Goal: Task Accomplishment & Management: Use online tool/utility

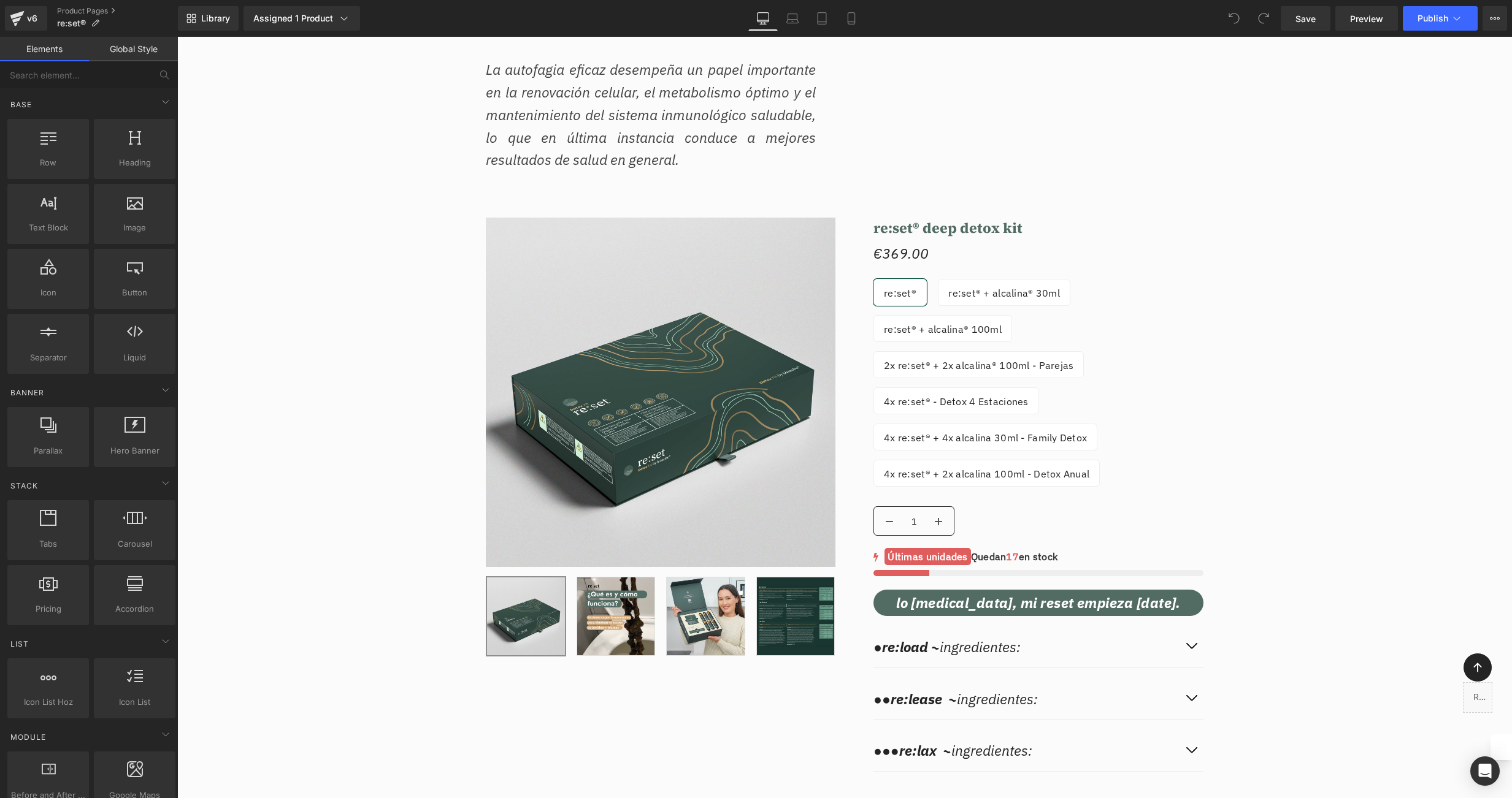
scroll to position [11364, 0]
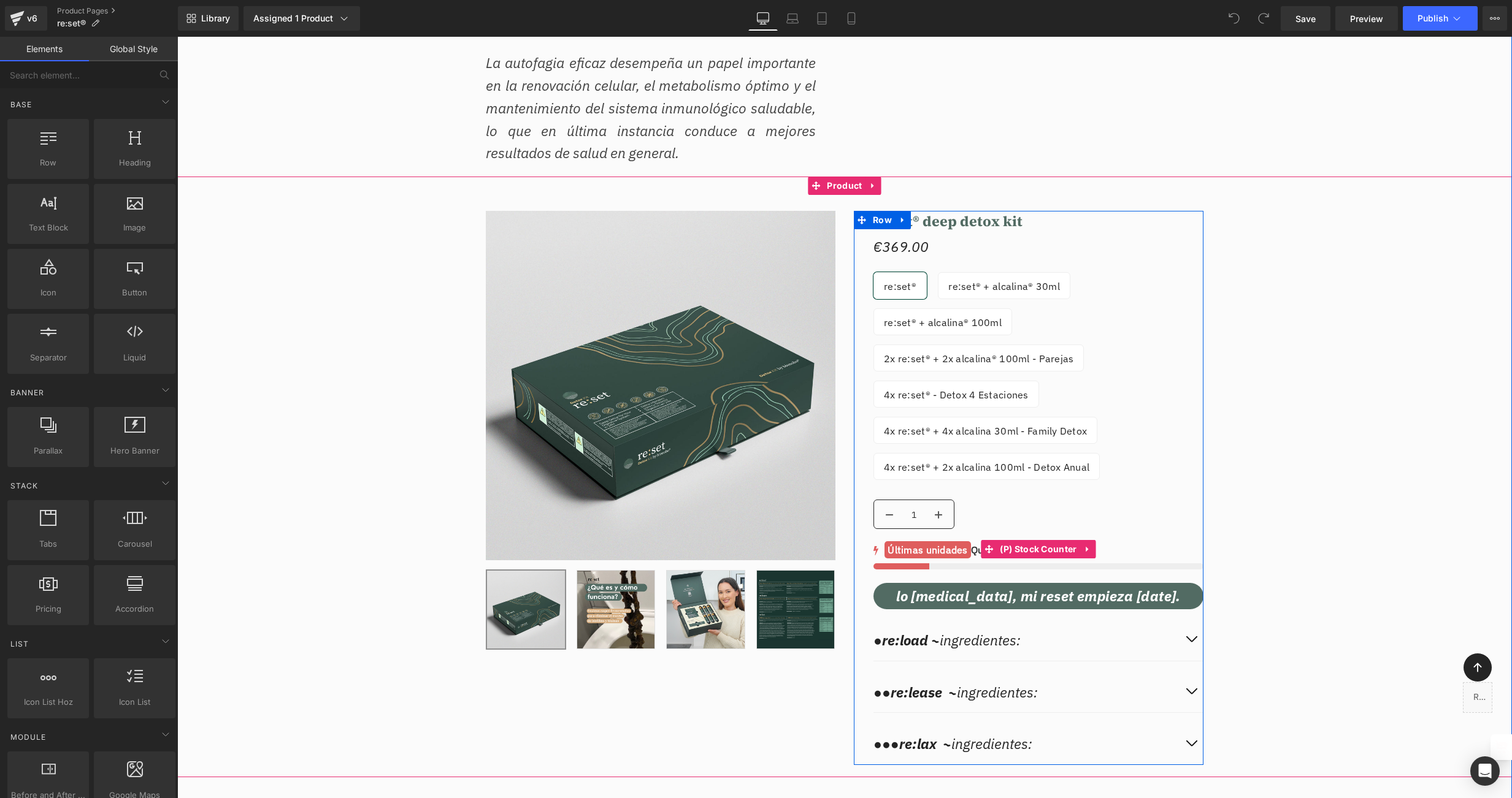
click at [1041, 551] on div "no-track-quantity no-track-quantity no-track-quantity no-track-quantity no-trac…" at bounding box center [1039, 555] width 330 height 29
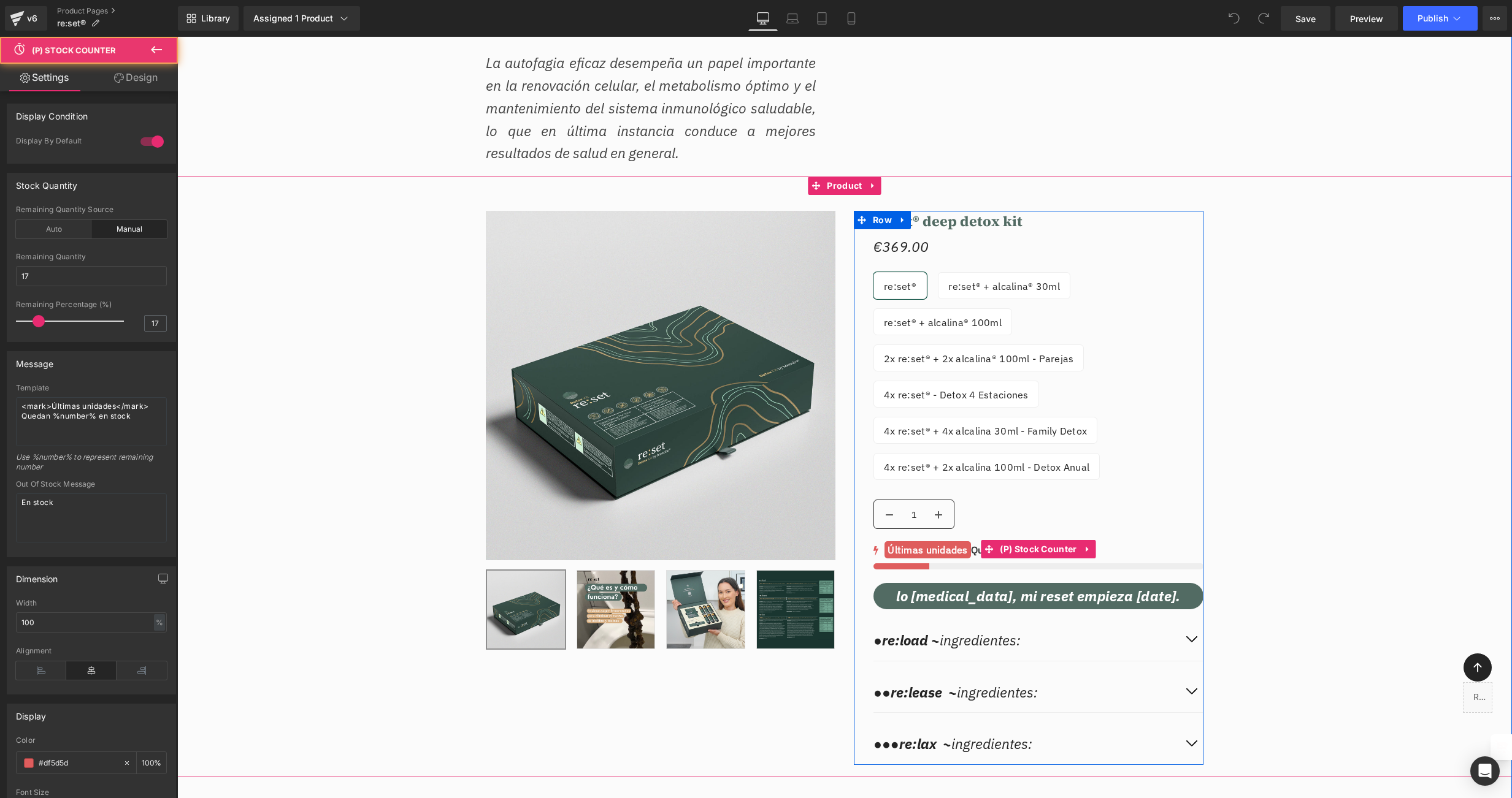
click at [936, 550] on mark "Últimas unidades" at bounding box center [927, 549] width 86 height 17
click at [1023, 540] on span "(P) Stock Counter" at bounding box center [1038, 549] width 82 height 18
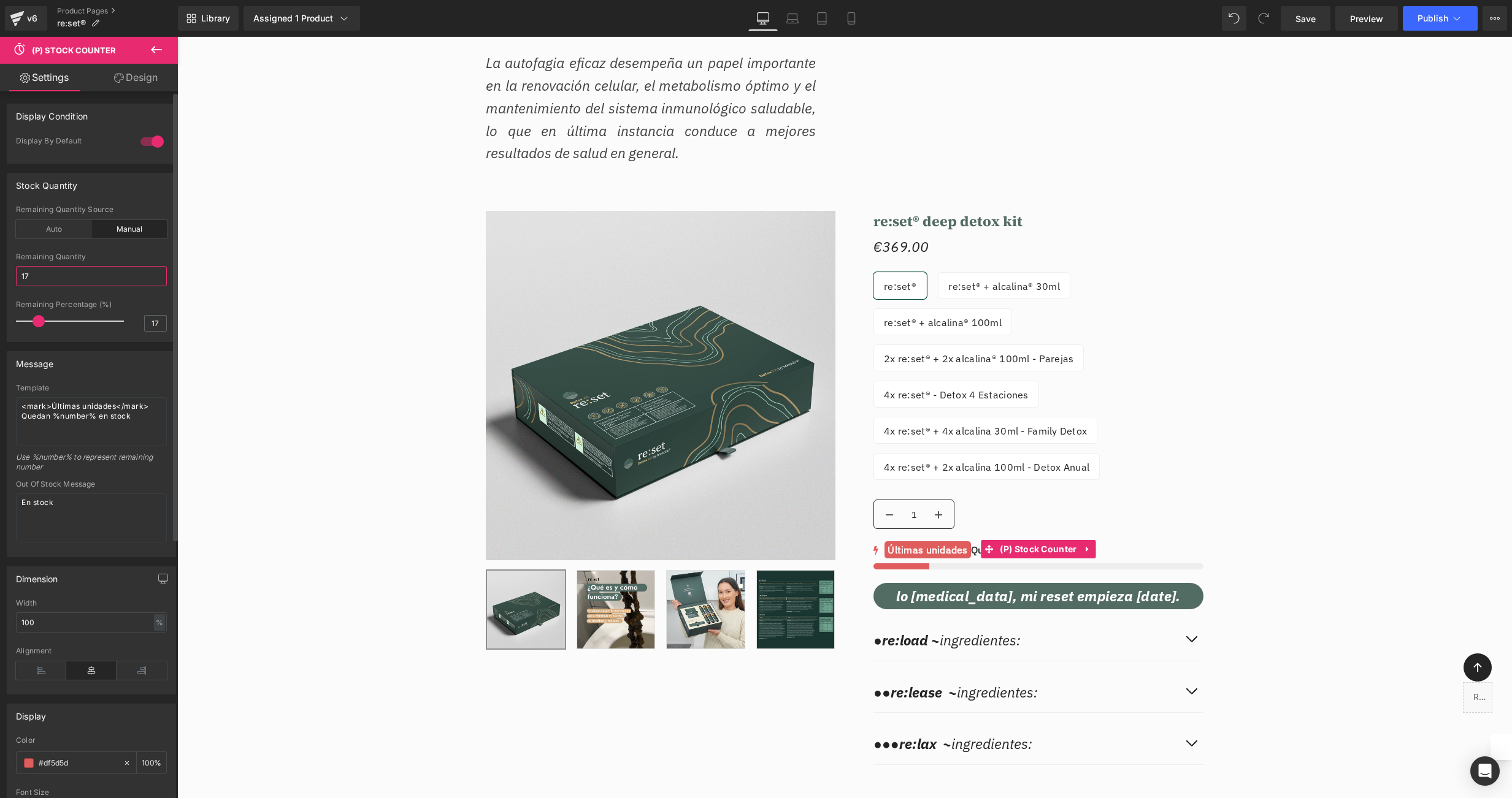
click at [41, 274] on input "17" at bounding box center [91, 275] width 151 height 20
type input "11"
drag, startPoint x: 36, startPoint y: 319, endPoint x: 22, endPoint y: 320, distance: 14.0
click at [22, 320] on span at bounding box center [24, 321] width 12 height 12
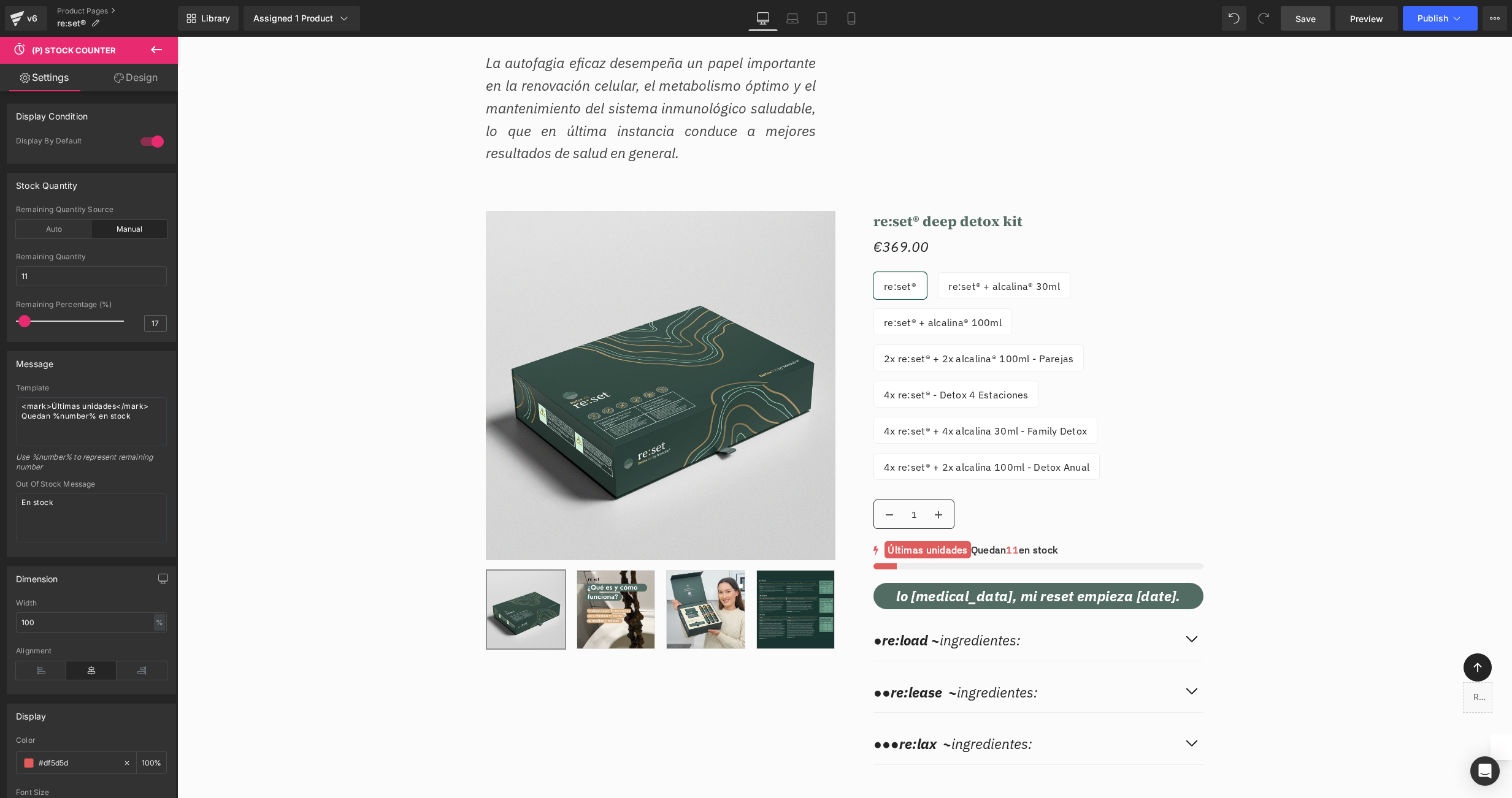
drag, startPoint x: 1301, startPoint y: 19, endPoint x: 601, endPoint y: 370, distance: 783.1
click at [1301, 19] on span "Save" at bounding box center [1305, 18] width 20 height 13
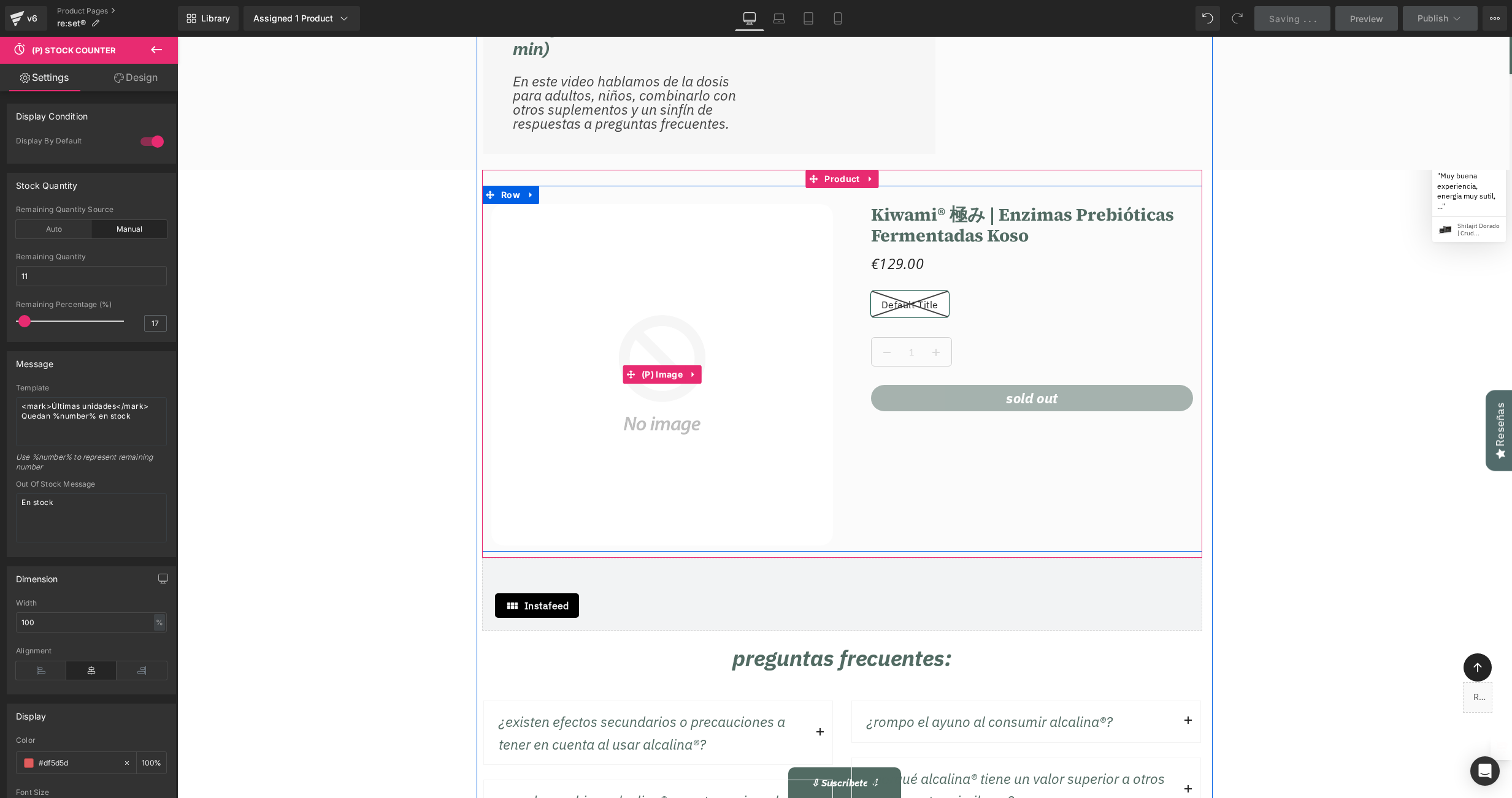
scroll to position [15340, 0]
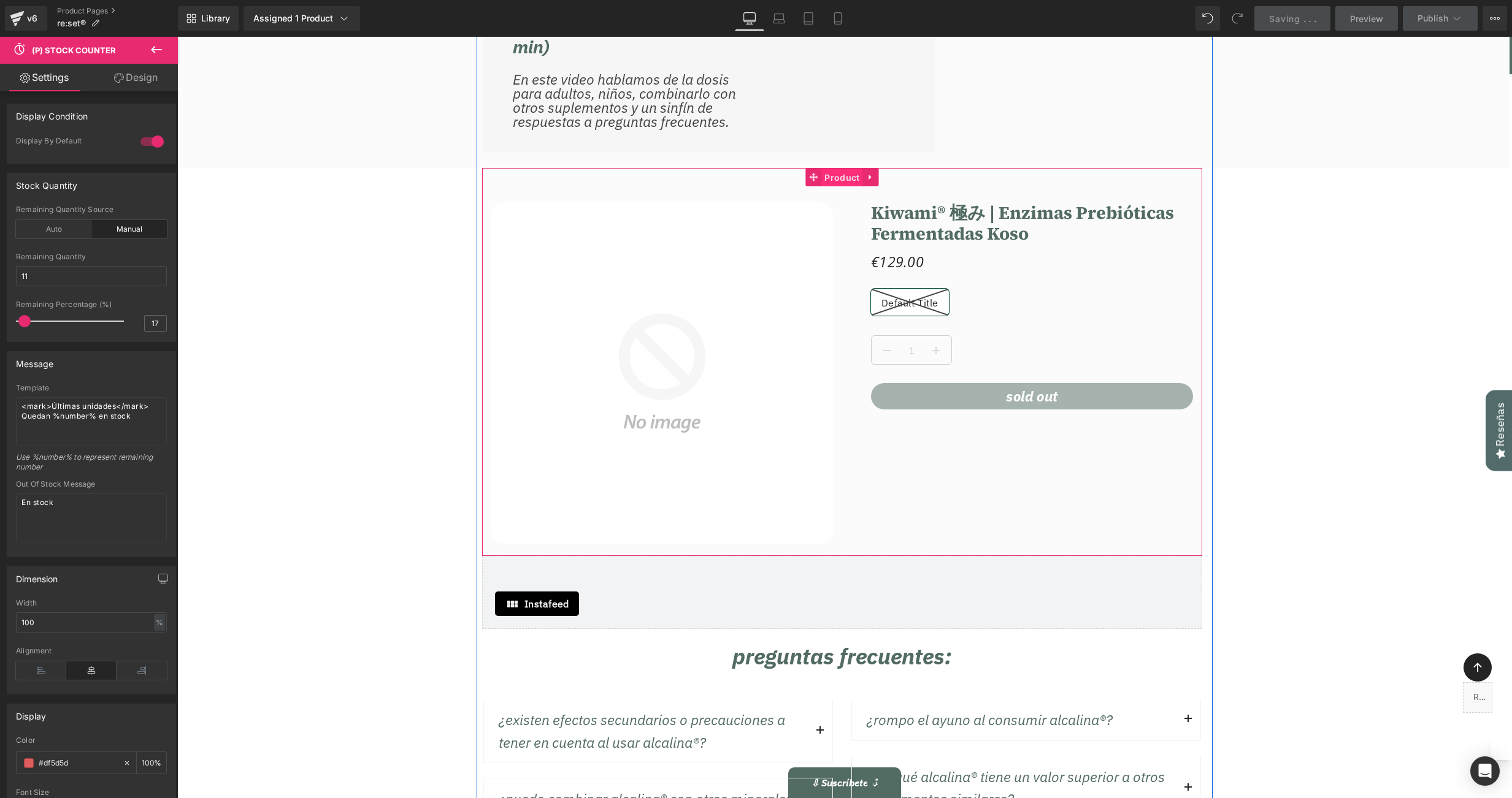
click at [833, 187] on span "Product" at bounding box center [842, 178] width 41 height 18
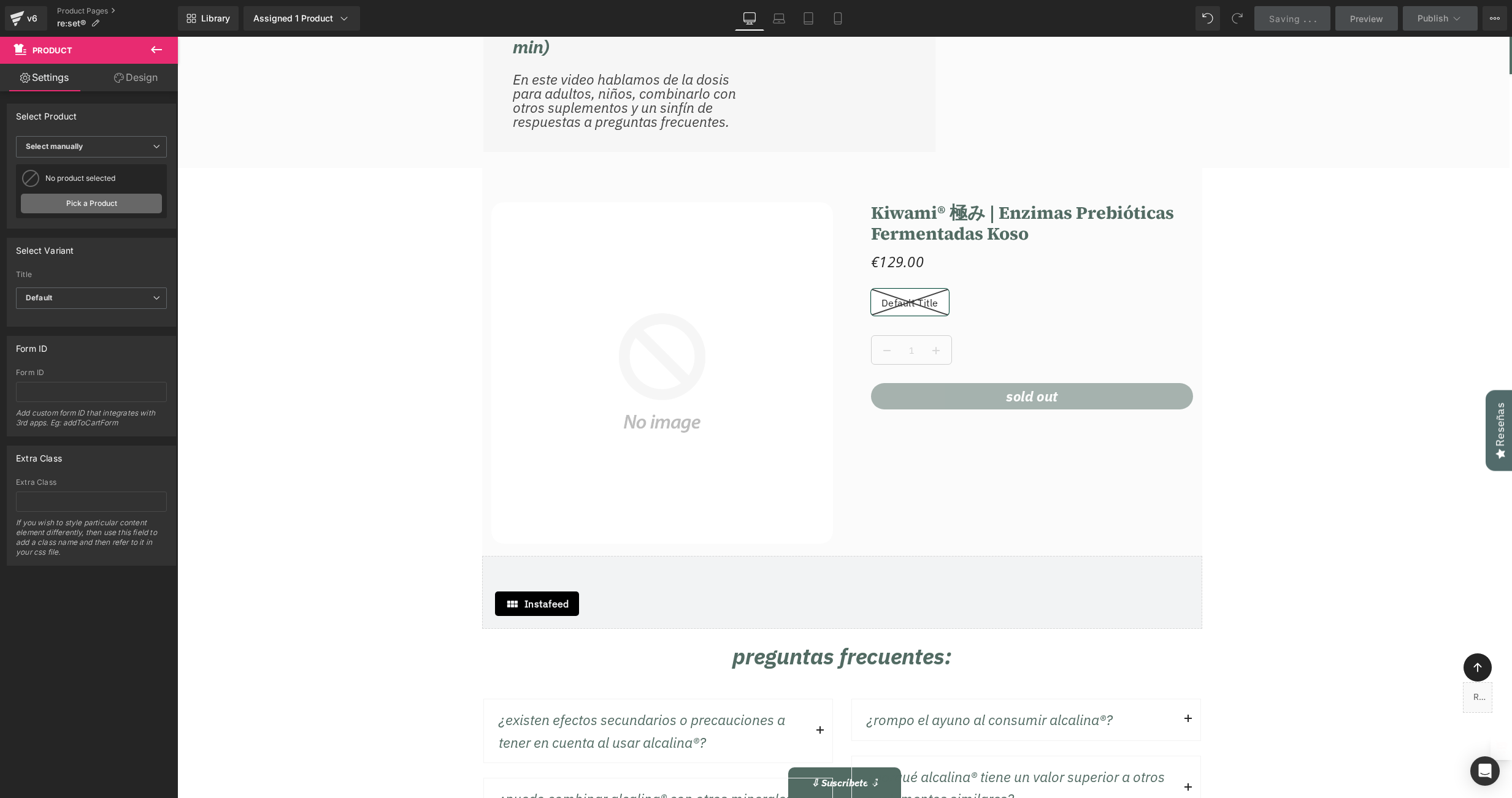
click at [88, 205] on link "Pick a Product" at bounding box center [91, 203] width 141 height 20
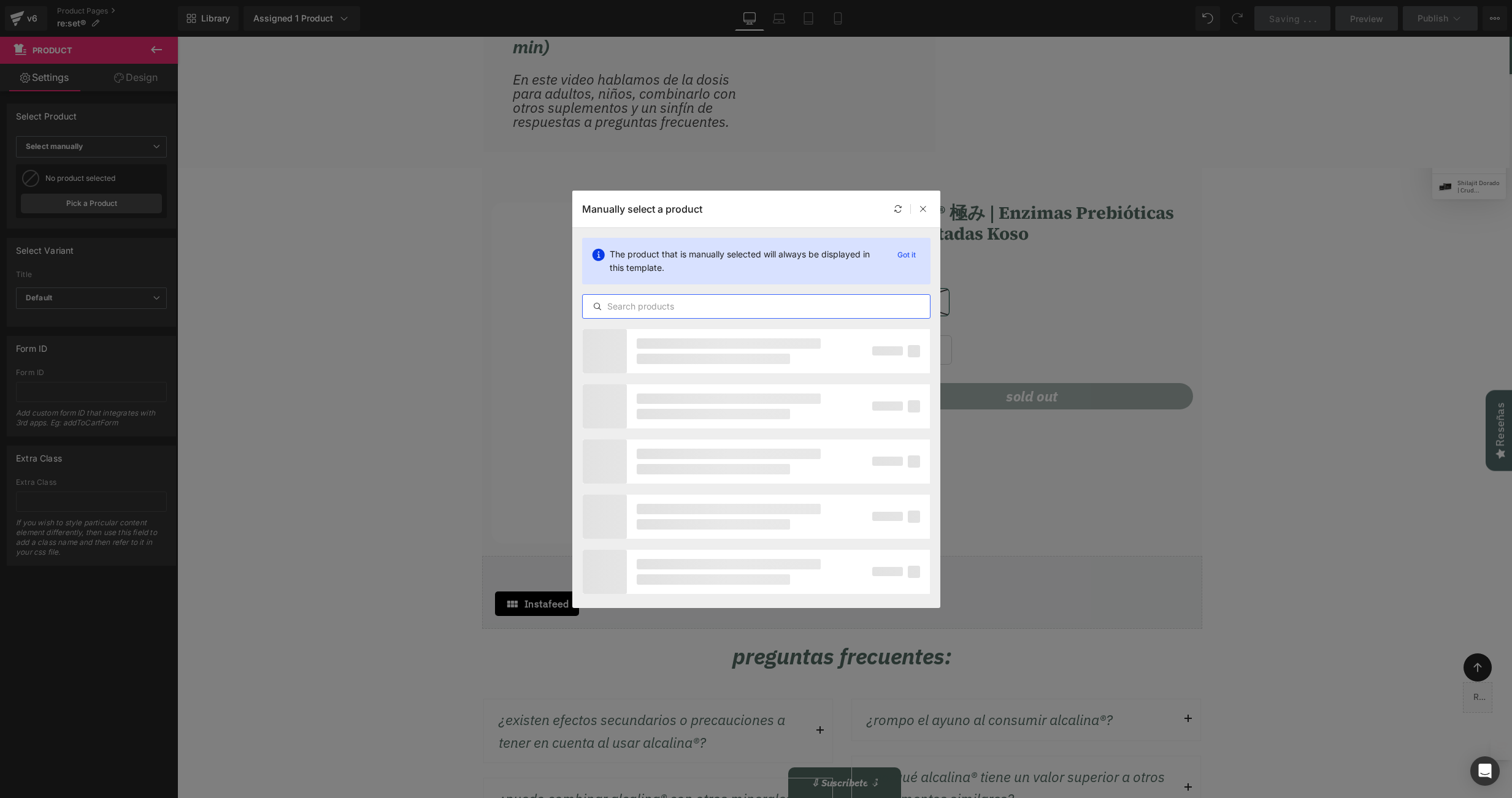
click at [641, 307] on input "text" at bounding box center [756, 307] width 347 height 14
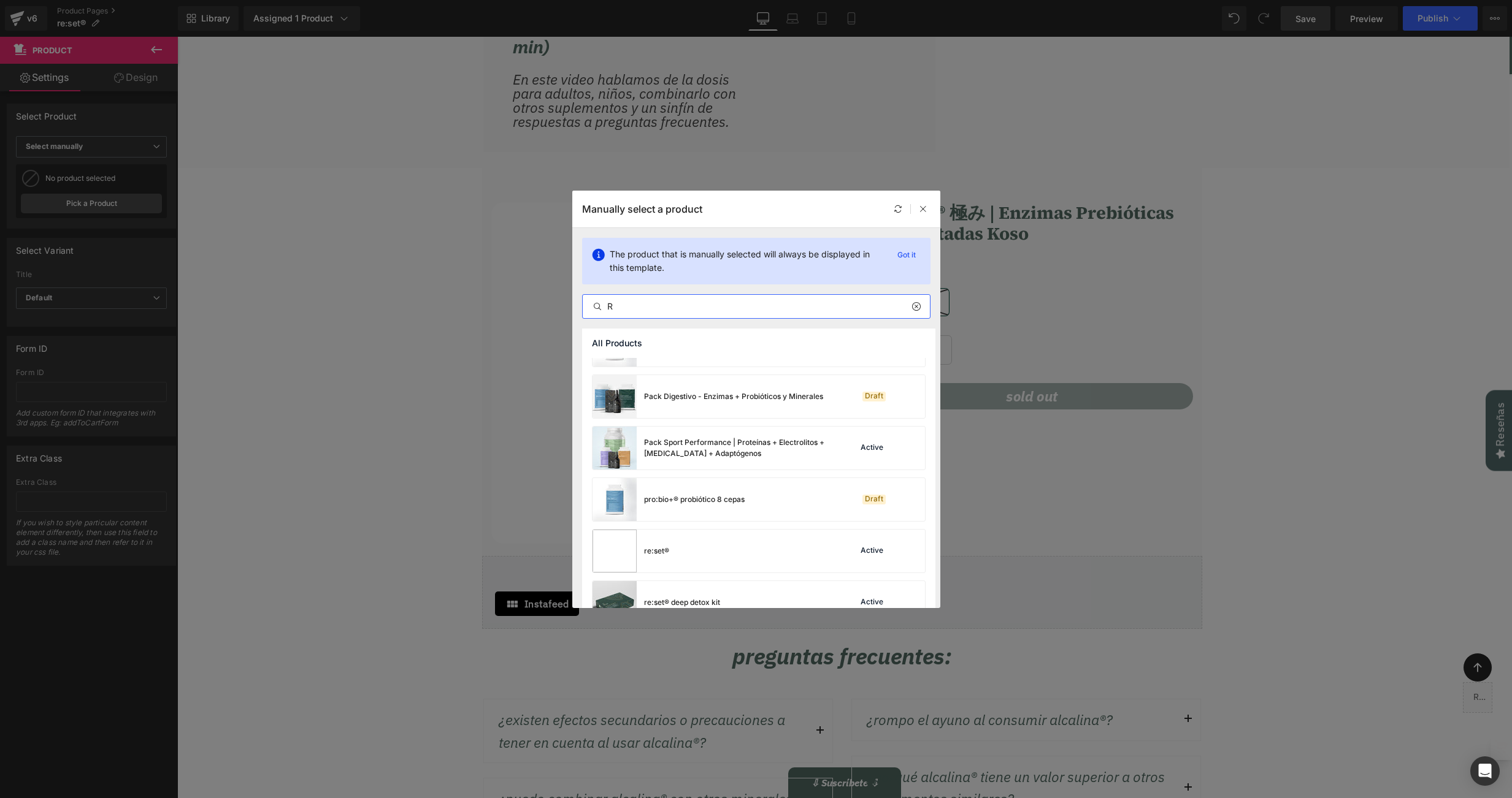
scroll to position [576, 0]
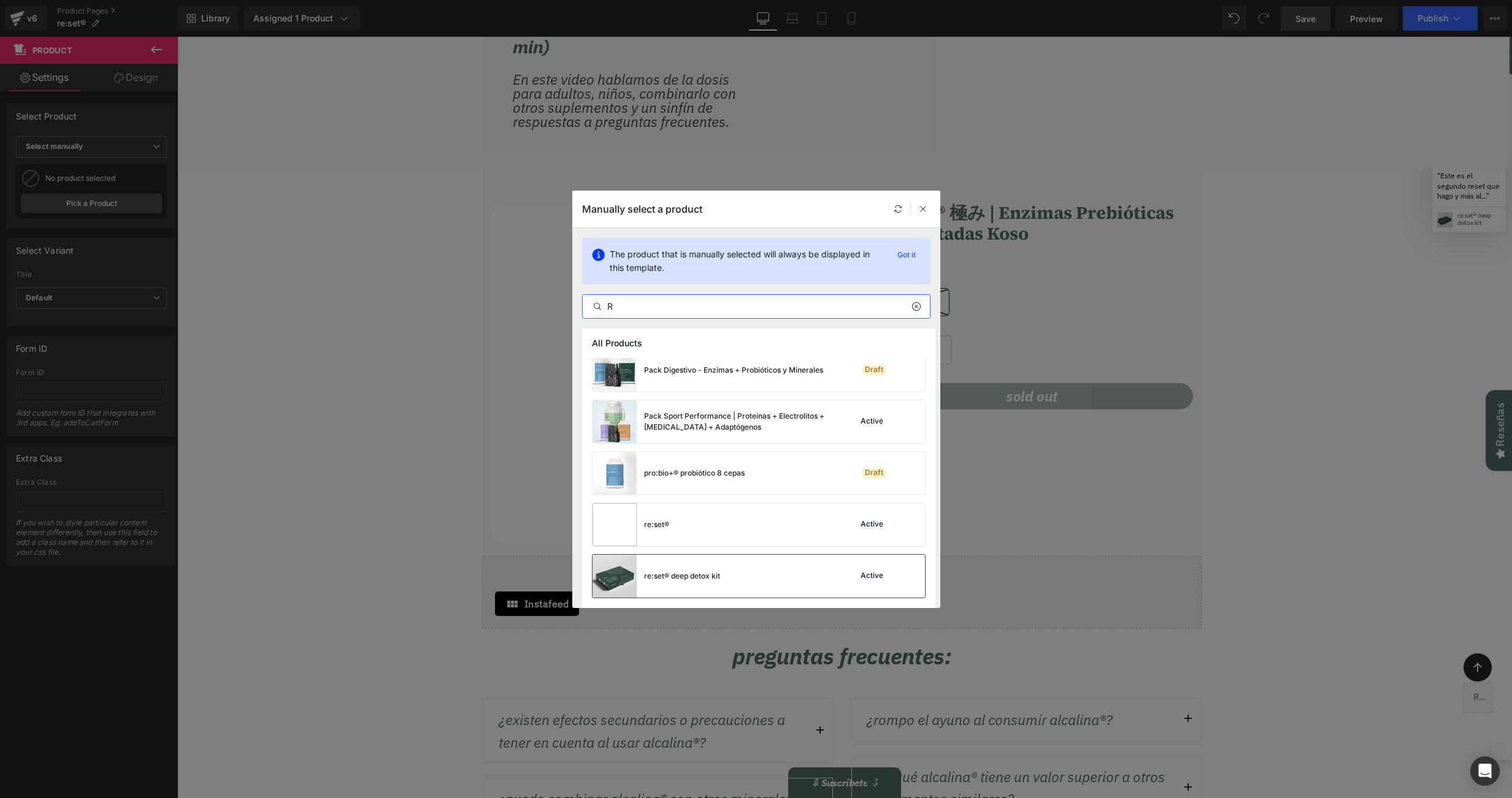
type input "R"
click at [753, 574] on div "re:set® deep detox kit Active" at bounding box center [758, 576] width 332 height 43
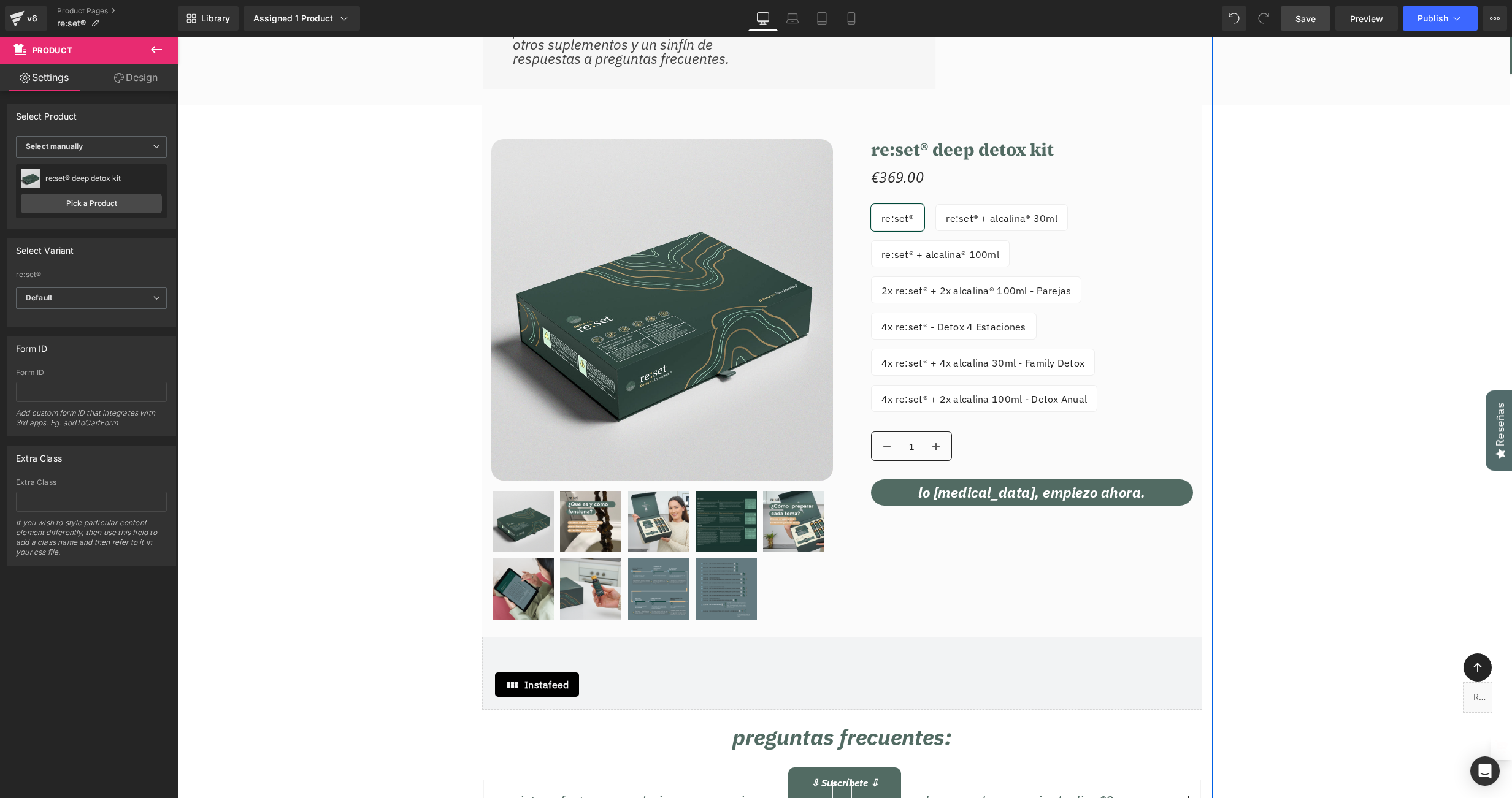
scroll to position [15401, 0]
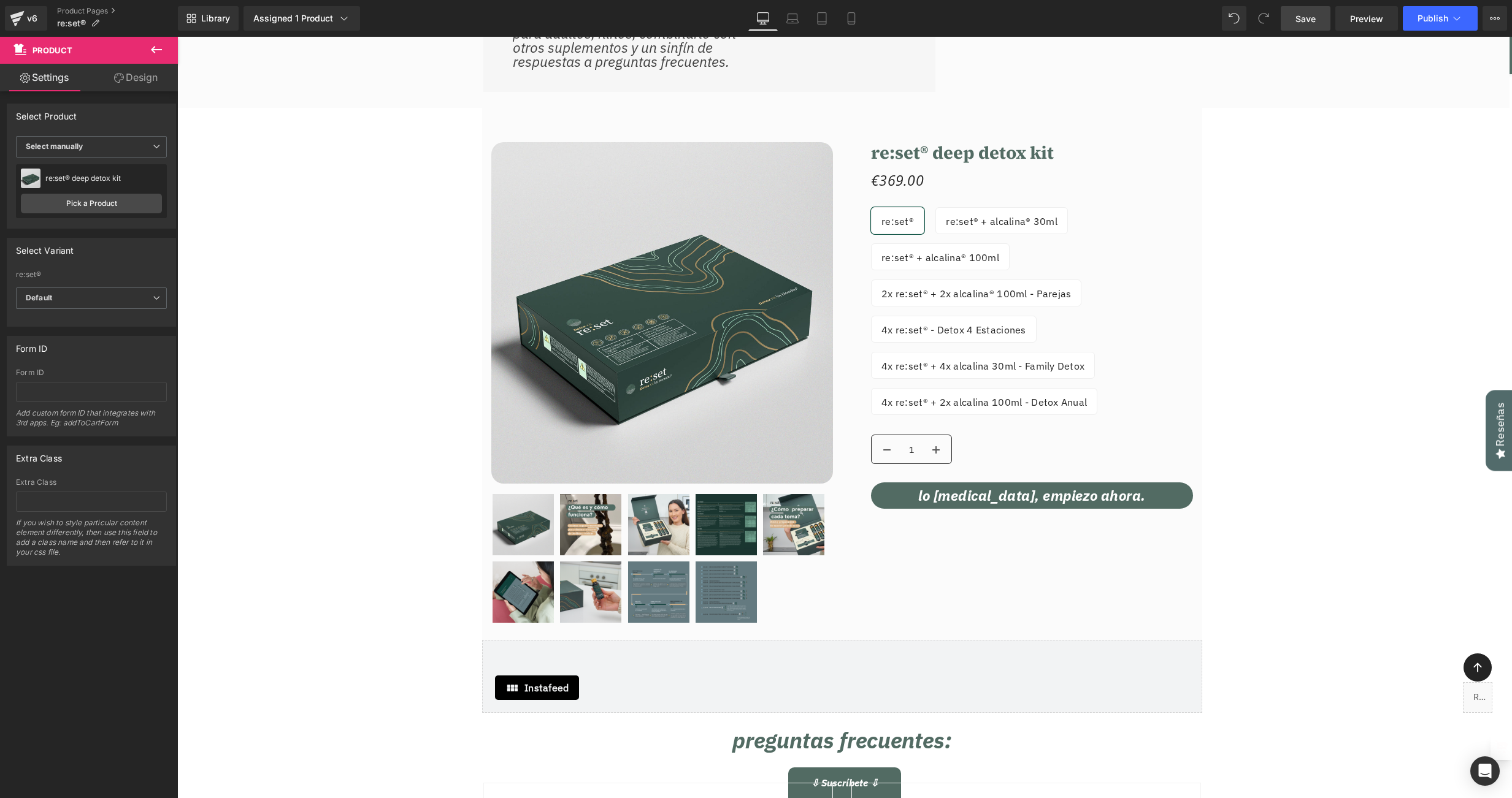
click at [1313, 22] on span "Save" at bounding box center [1305, 18] width 20 height 13
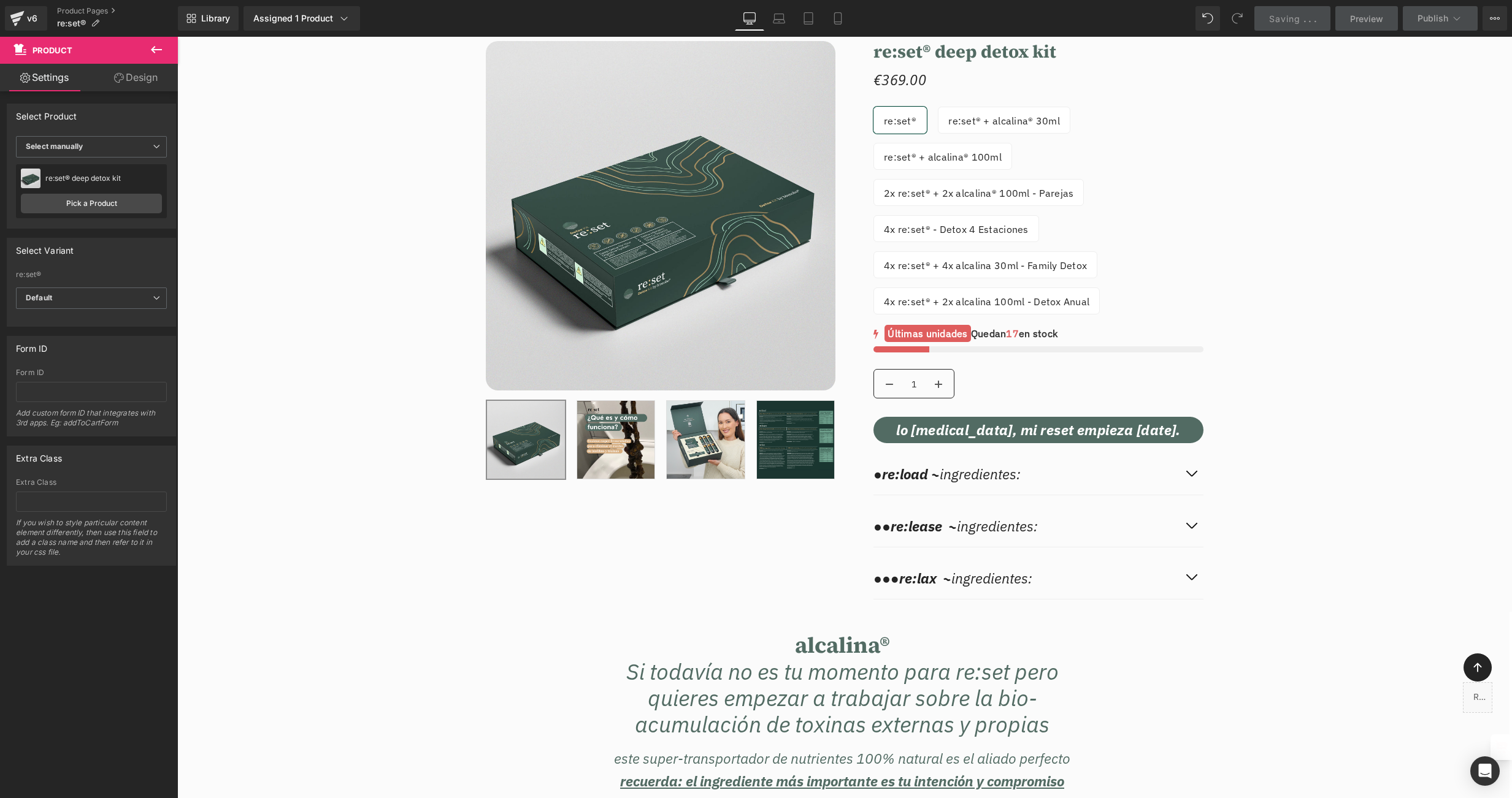
scroll to position [14298, 0]
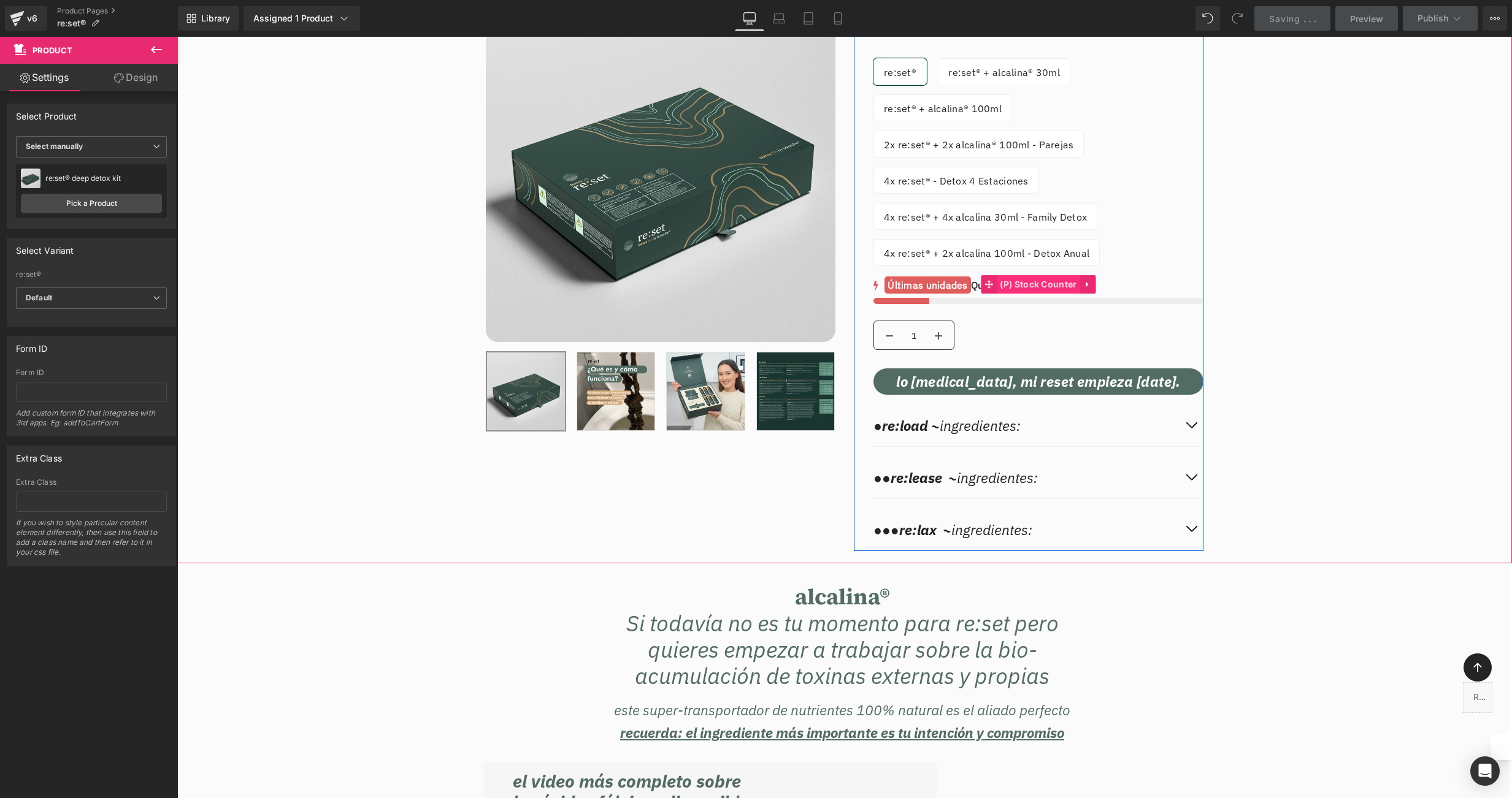
click at [1012, 294] on span "(P) Stock Counter" at bounding box center [1038, 284] width 82 height 18
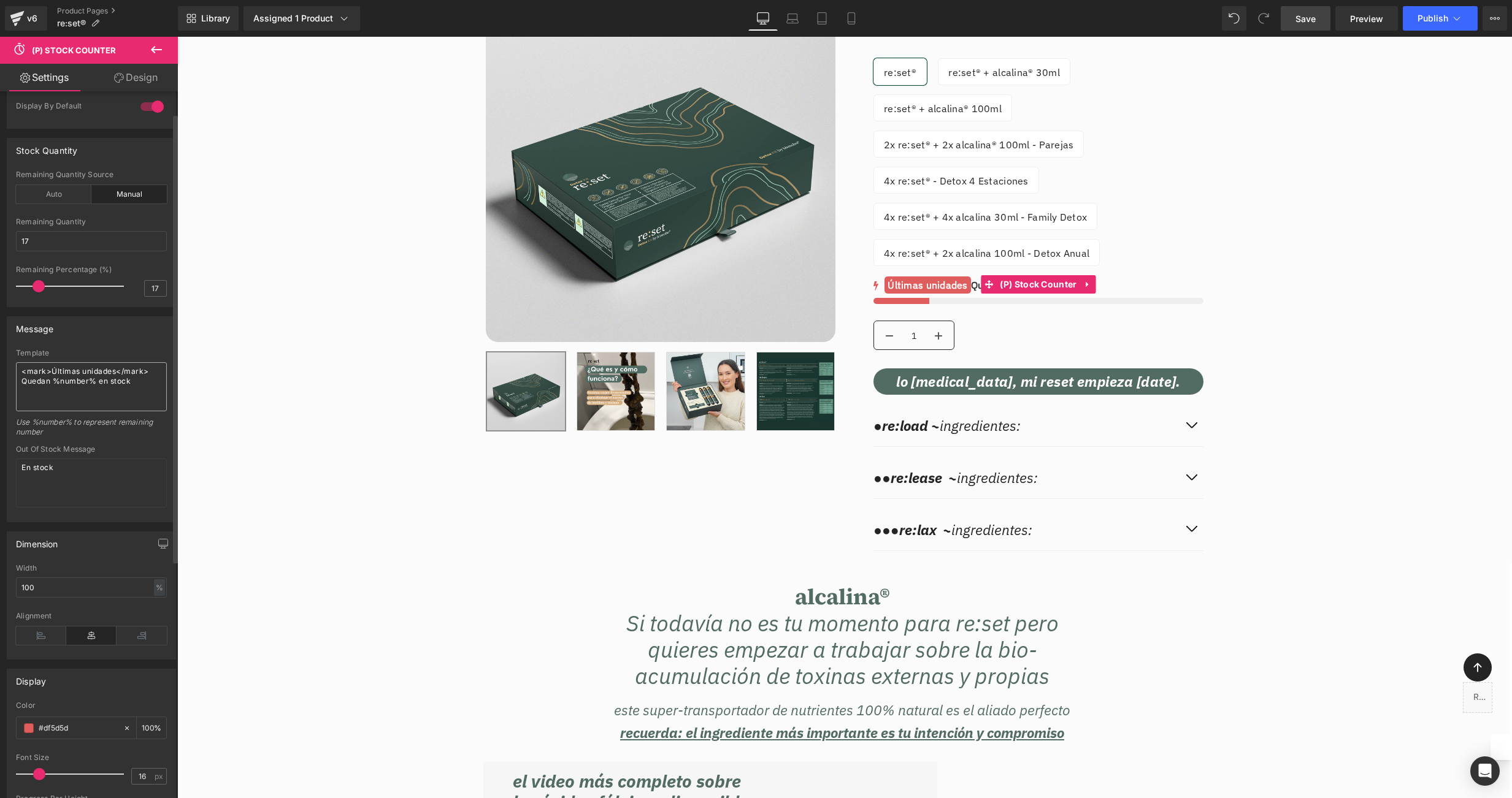
scroll to position [23, 0]
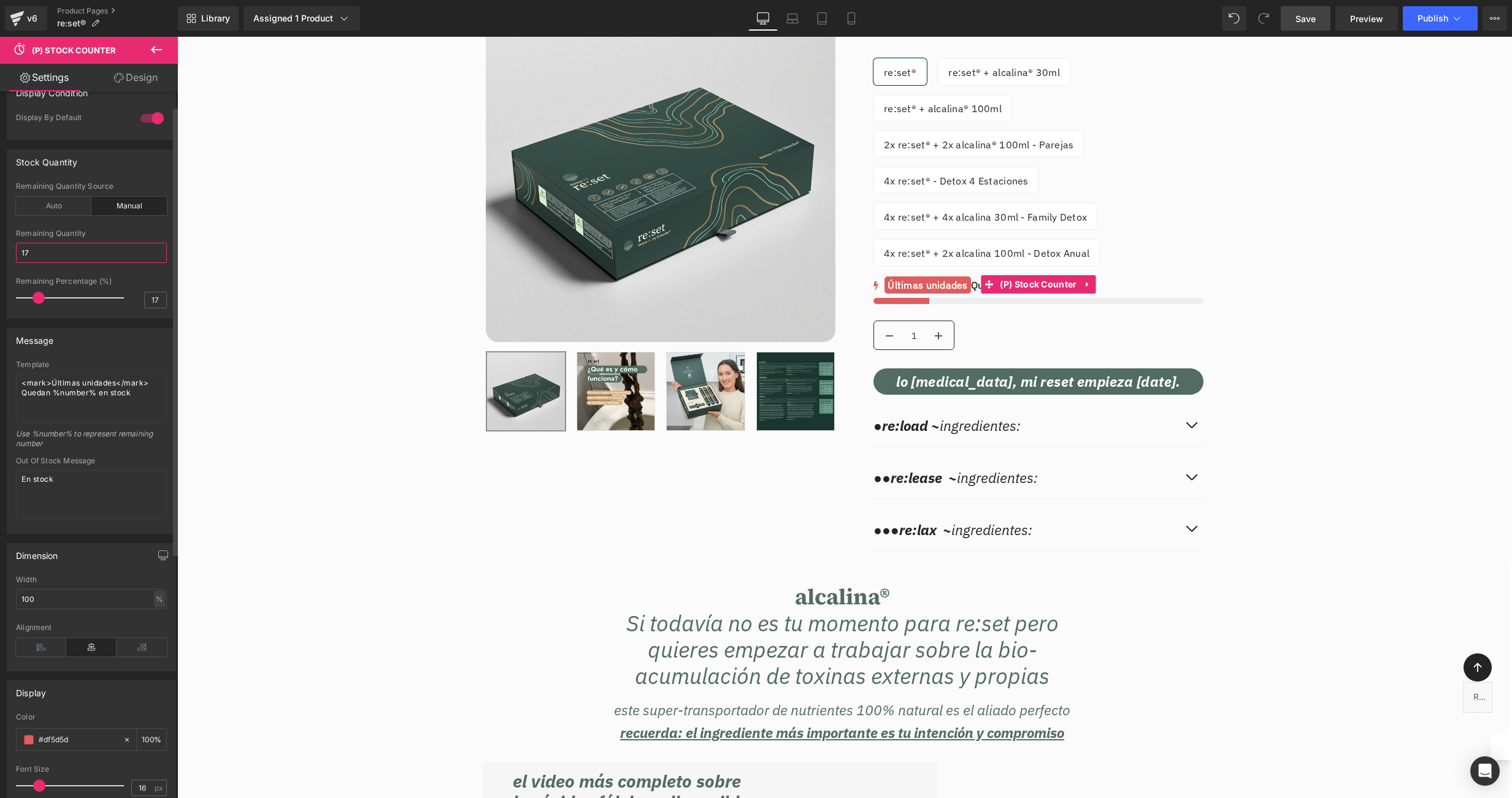
click at [46, 256] on input "17" at bounding box center [91, 252] width 151 height 20
type input "11"
drag, startPoint x: 38, startPoint y: 297, endPoint x: 26, endPoint y: 299, distance: 12.2
click at [26, 299] on span at bounding box center [24, 298] width 12 height 12
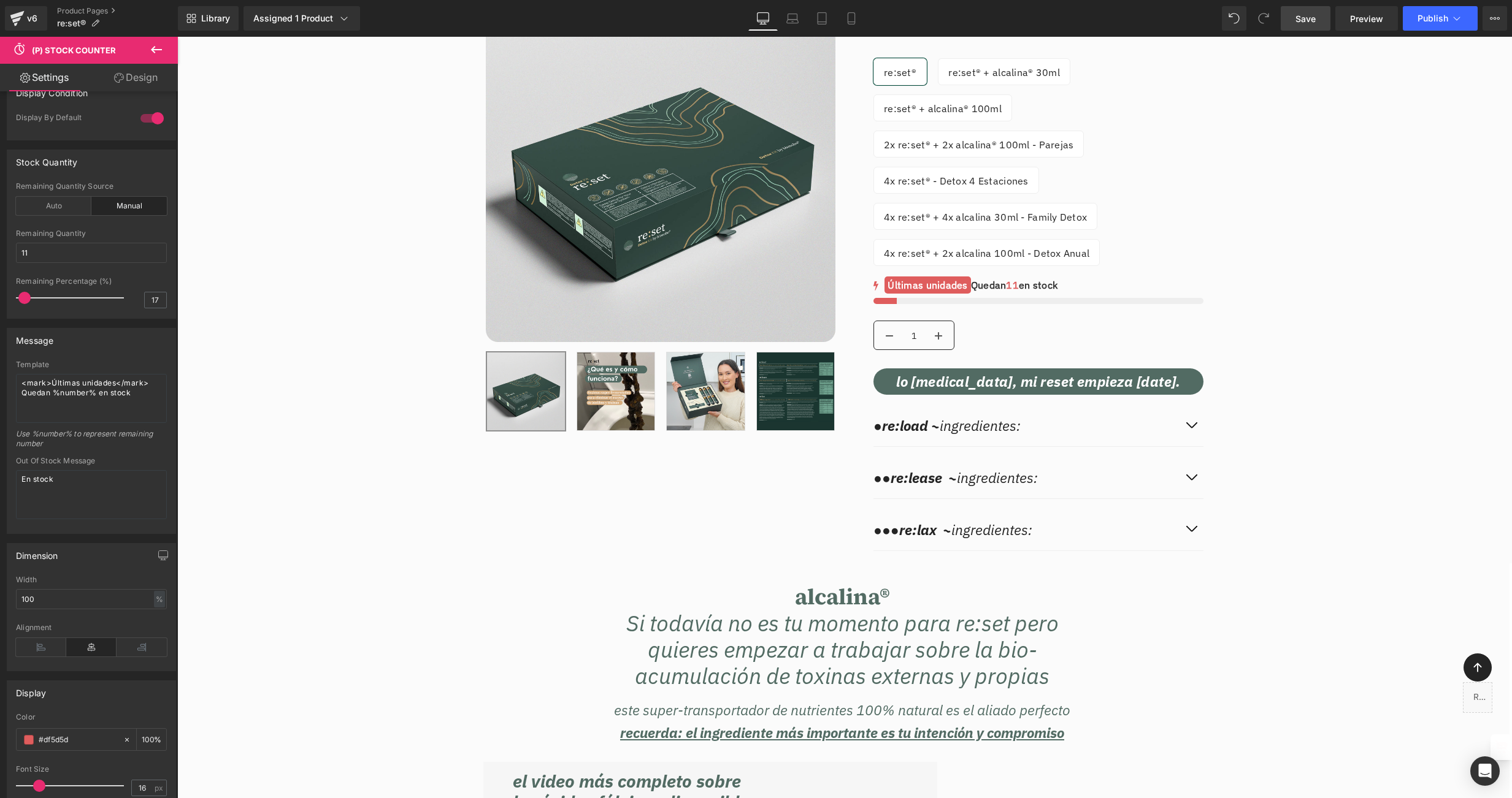
click at [1316, 18] on span "Save" at bounding box center [1305, 18] width 20 height 13
click at [1437, 20] on span "Publish" at bounding box center [1433, 18] width 30 height 10
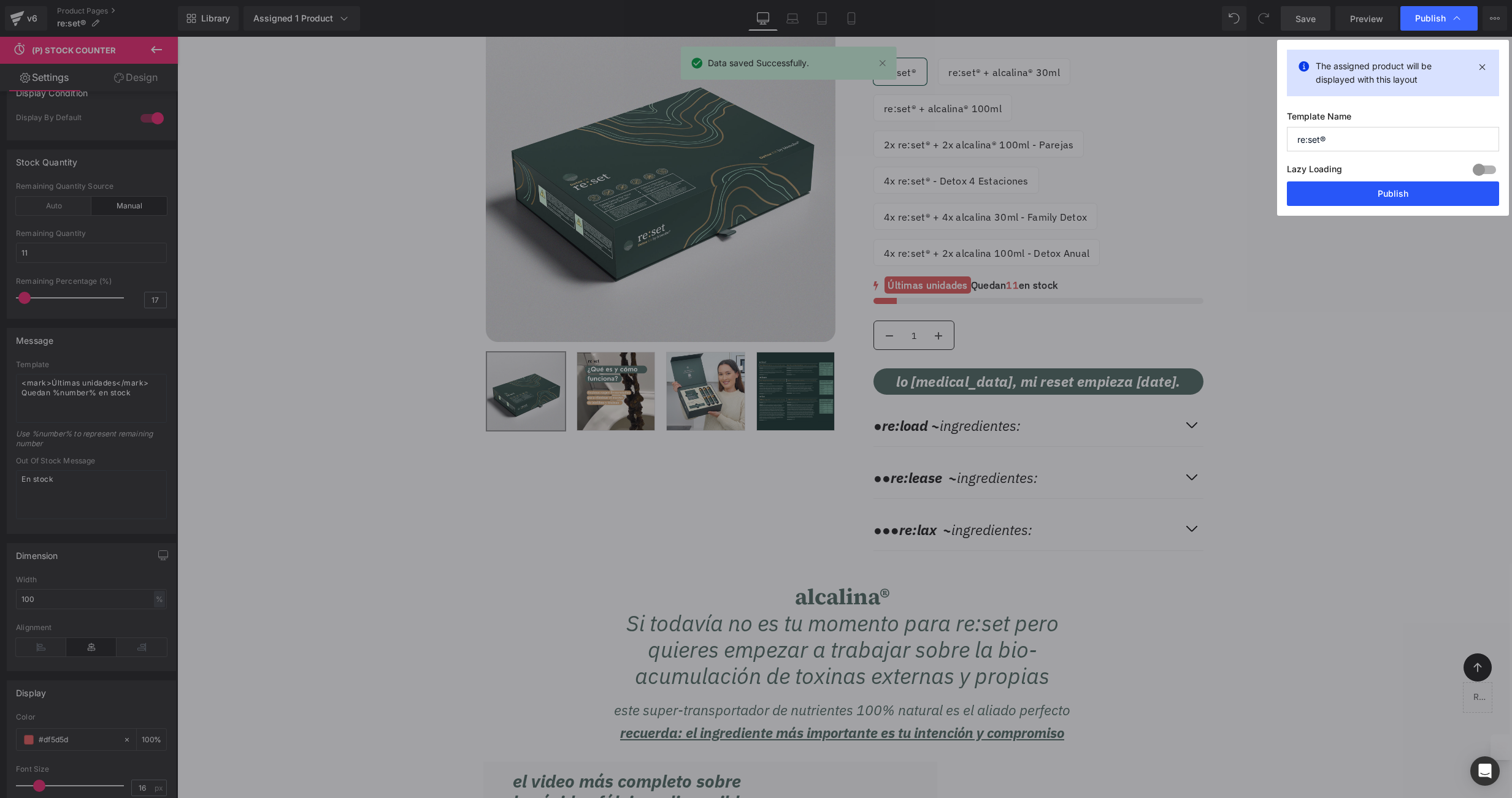
drag, startPoint x: 1411, startPoint y: 196, endPoint x: 1226, endPoint y: 159, distance: 188.7
click at [1411, 196] on button "Publish" at bounding box center [1393, 194] width 212 height 25
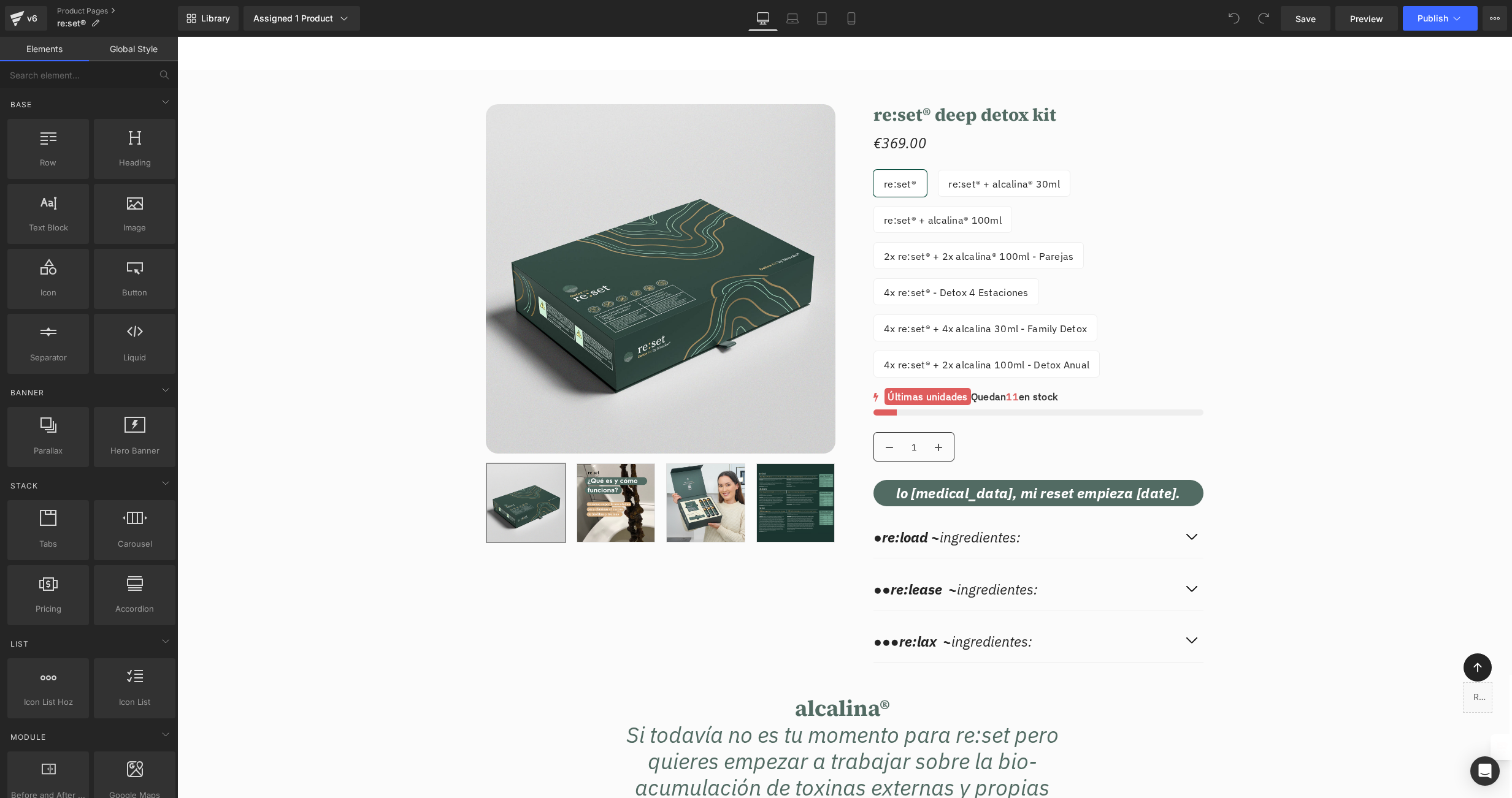
scroll to position [14178, 0]
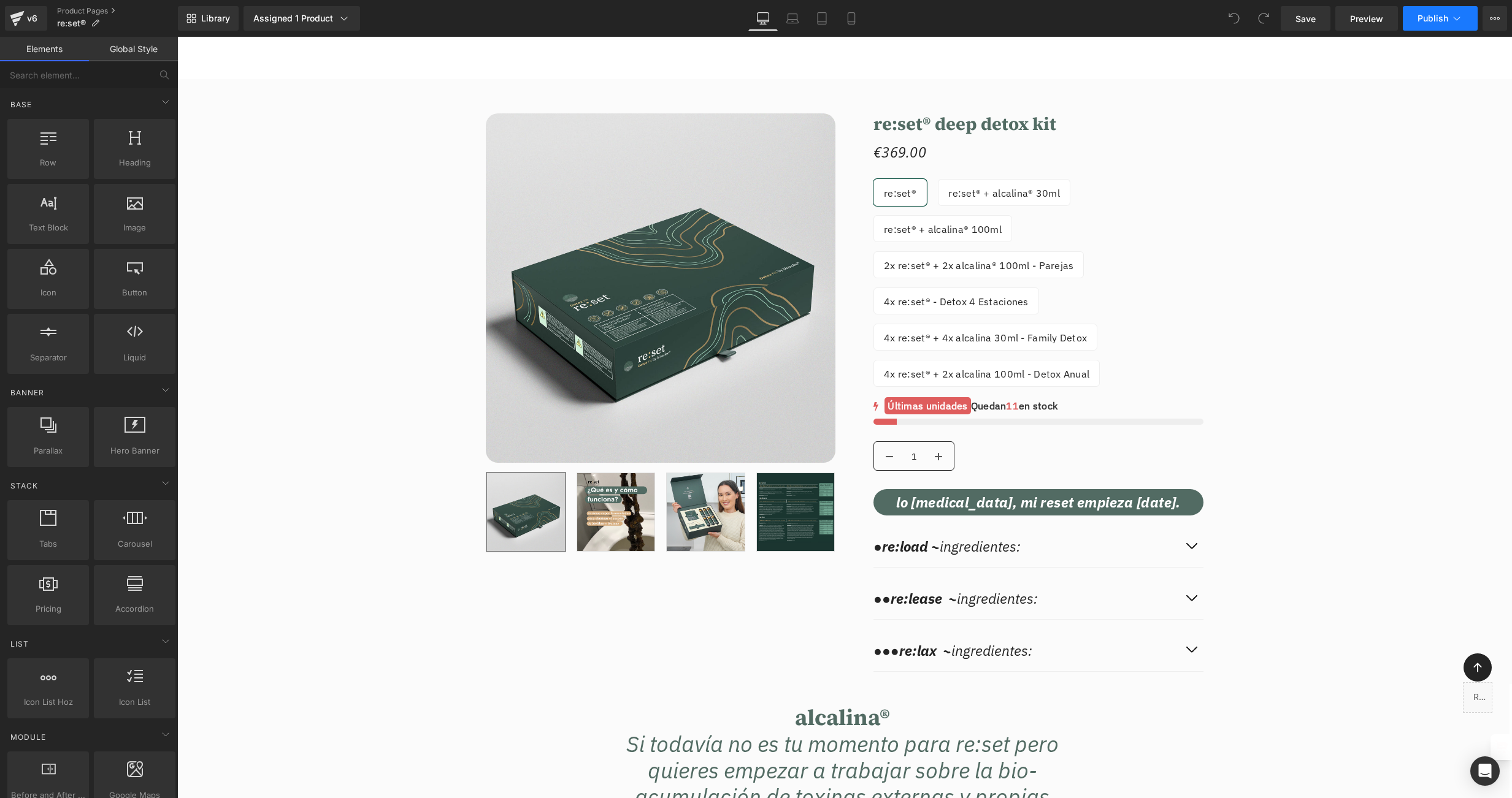
click at [1437, 17] on span "Publish" at bounding box center [1433, 18] width 30 height 10
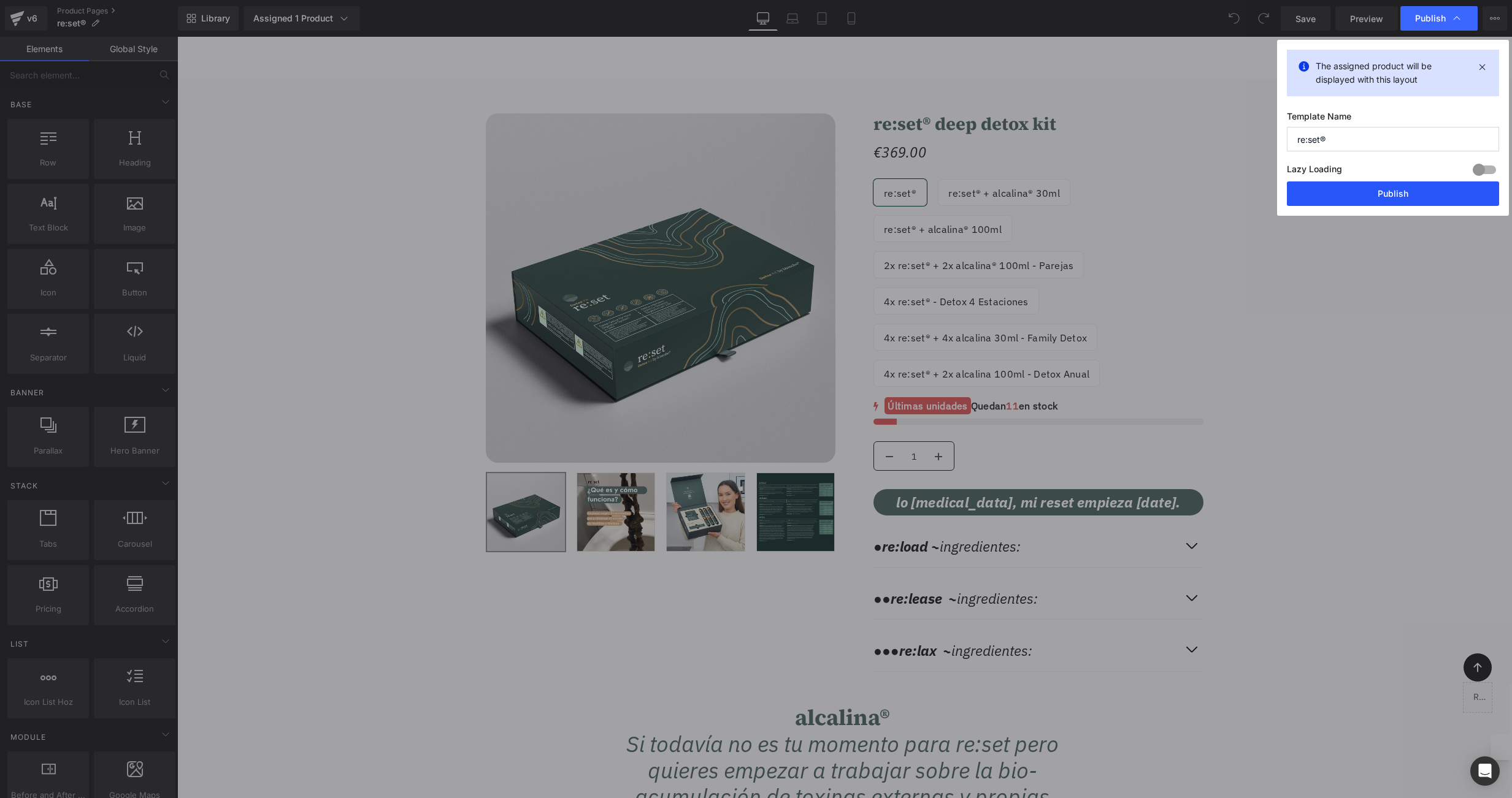
click at [1388, 193] on button "Publish" at bounding box center [1393, 194] width 212 height 25
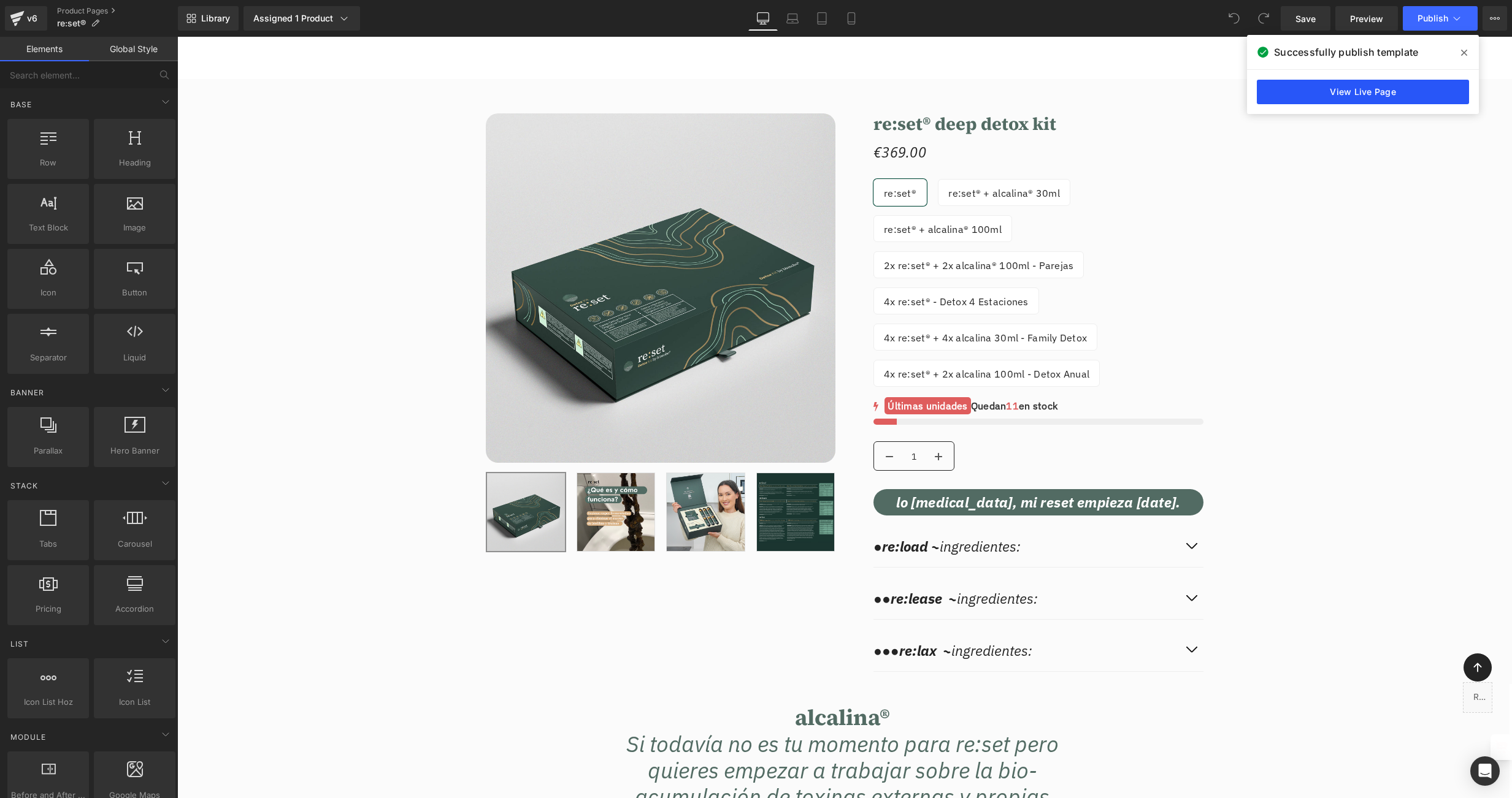
click at [1360, 91] on link "View Live Page" at bounding box center [1362, 92] width 212 height 25
